Goal: Transaction & Acquisition: Subscribe to service/newsletter

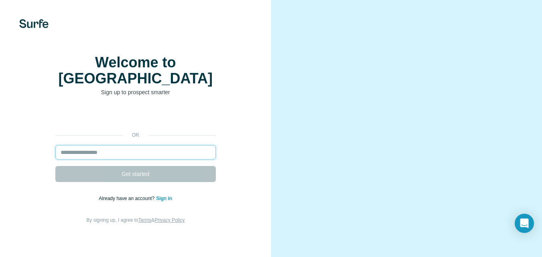
click at [118, 152] on input "email" at bounding box center [135, 152] width 160 height 14
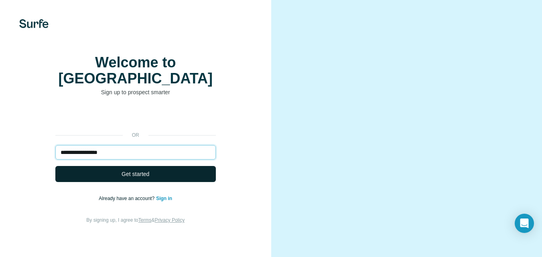
type input "**********"
click at [126, 170] on span "Get started" at bounding box center [136, 174] width 28 height 8
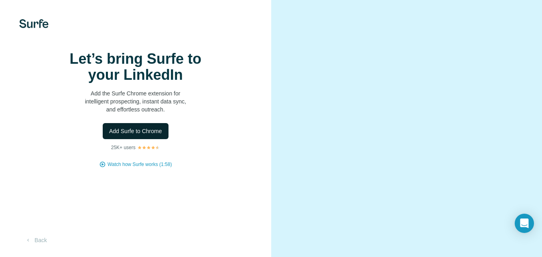
click at [134, 135] on span "Add Surfe to Chrome" at bounding box center [135, 131] width 53 height 8
click at [228, 139] on div "Add Surfe to Chrome" at bounding box center [135, 131] width 239 height 16
click at [138, 135] on span "Add Surfe to Chrome" at bounding box center [135, 131] width 53 height 8
click at [140, 168] on span "Watch how Surfe works (1:58)" at bounding box center [140, 164] width 64 height 7
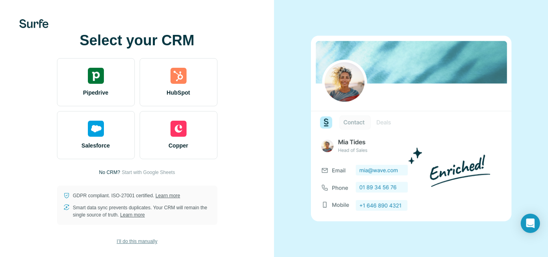
click at [138, 242] on span "I’ll do this manually" at bounding box center [137, 241] width 41 height 7
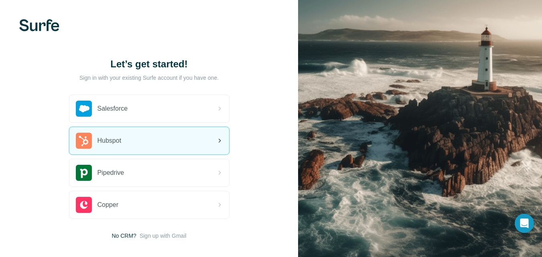
click at [222, 140] on icon at bounding box center [220, 141] width 10 height 10
click at [222, 139] on icon at bounding box center [220, 141] width 10 height 10
